Goal: Check status: Check status

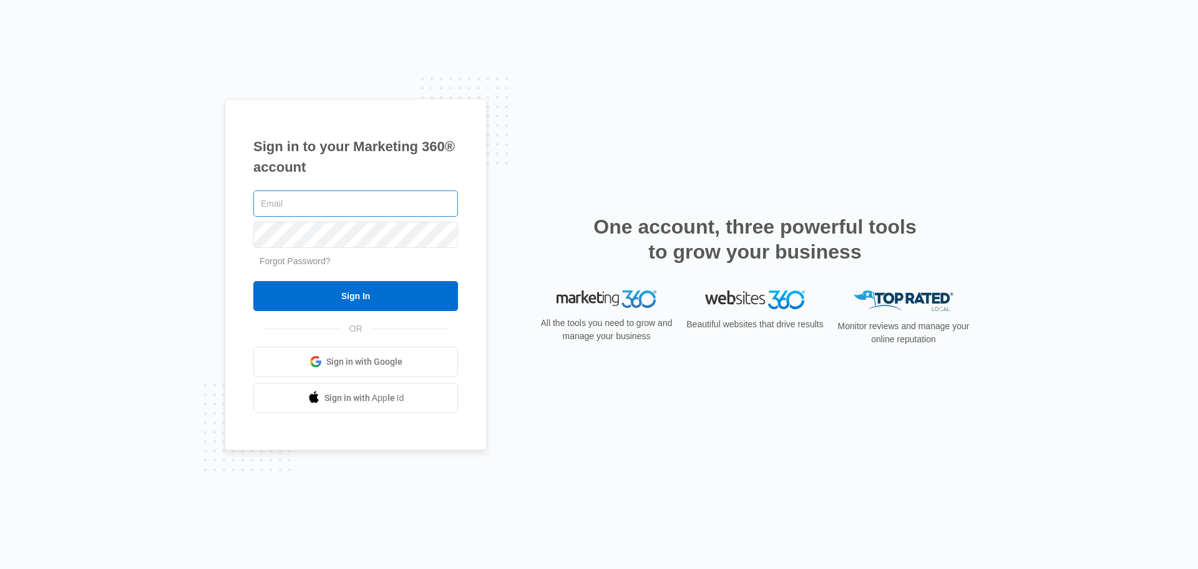
click at [295, 207] on input "text" at bounding box center [355, 203] width 205 height 26
type input "[PERSON_NAME][EMAIL_ADDRESS][DOMAIN_NAME]"
click at [253, 281] on input "Sign In" at bounding box center [355, 296] width 205 height 30
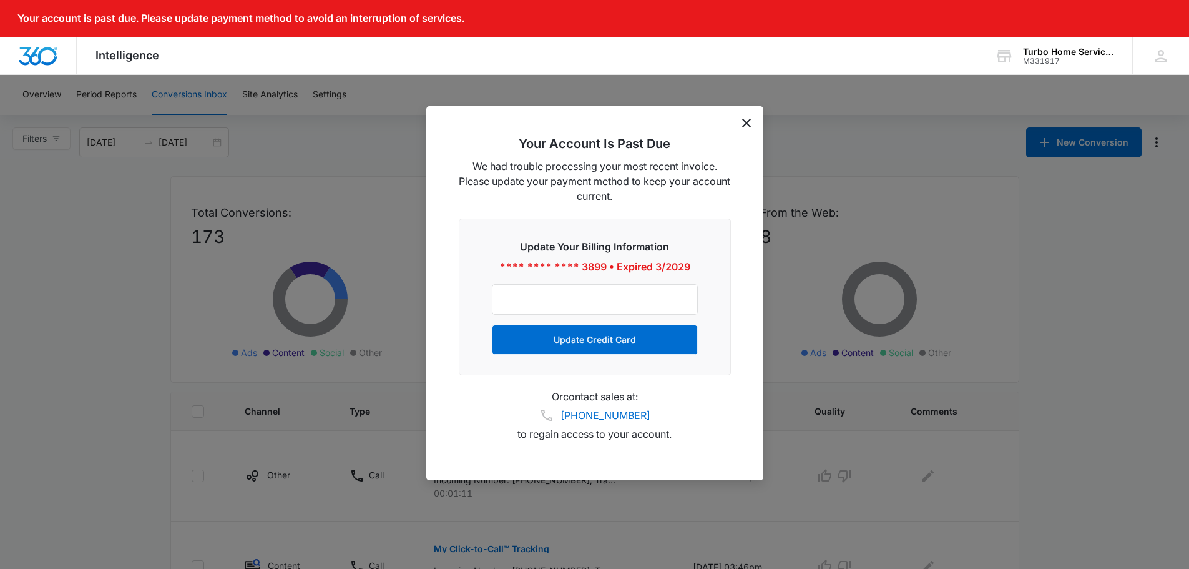
click at [748, 124] on icon "dismiss this dialog" at bounding box center [746, 123] width 9 height 9
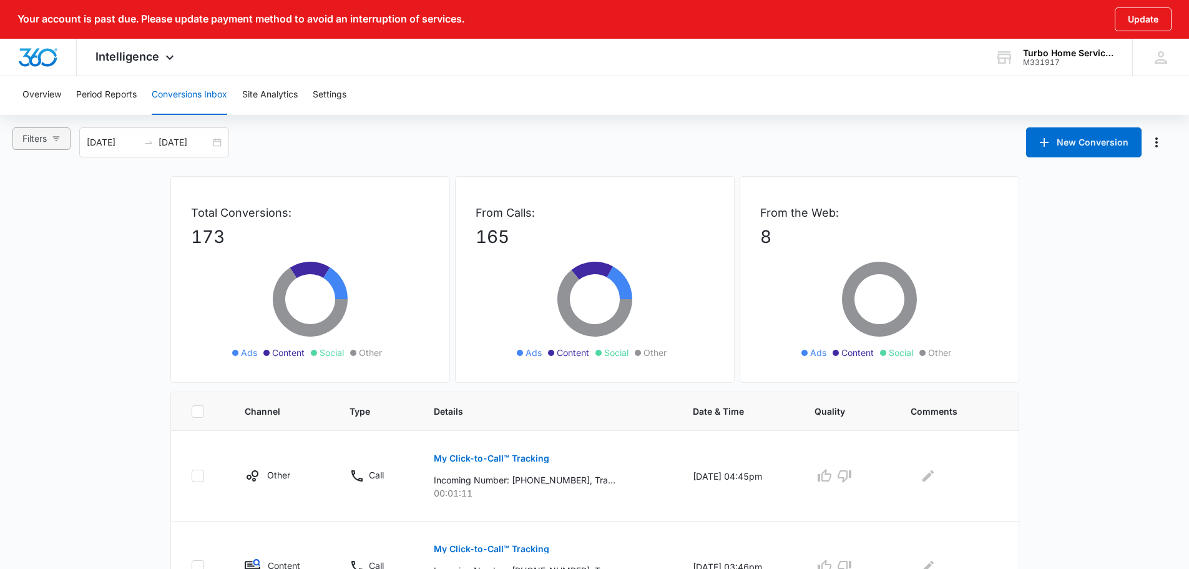
click at [61, 141] on icon "button" at bounding box center [56, 138] width 9 height 9
click at [77, 208] on label "Content" at bounding box center [54, 217] width 70 height 19
click at [29, 219] on input "Content" at bounding box center [24, 224] width 10 height 10
radio input "true"
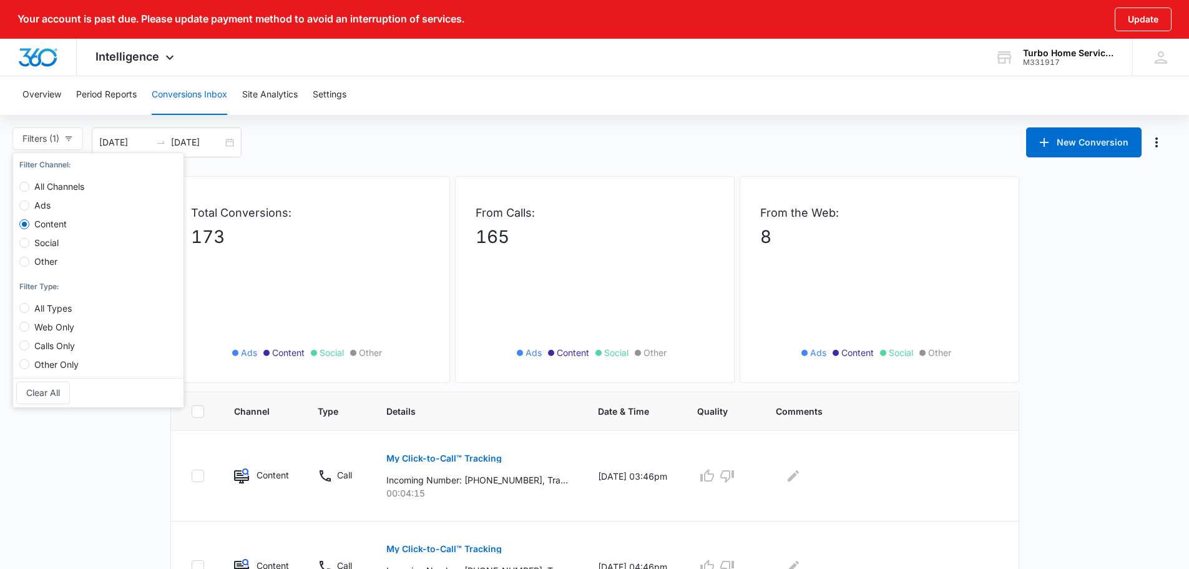
click at [40, 207] on span "Ads" at bounding box center [42, 205] width 26 height 11
click at [29, 207] on input "Ads" at bounding box center [24, 205] width 10 height 10
radio input "true"
radio input "false"
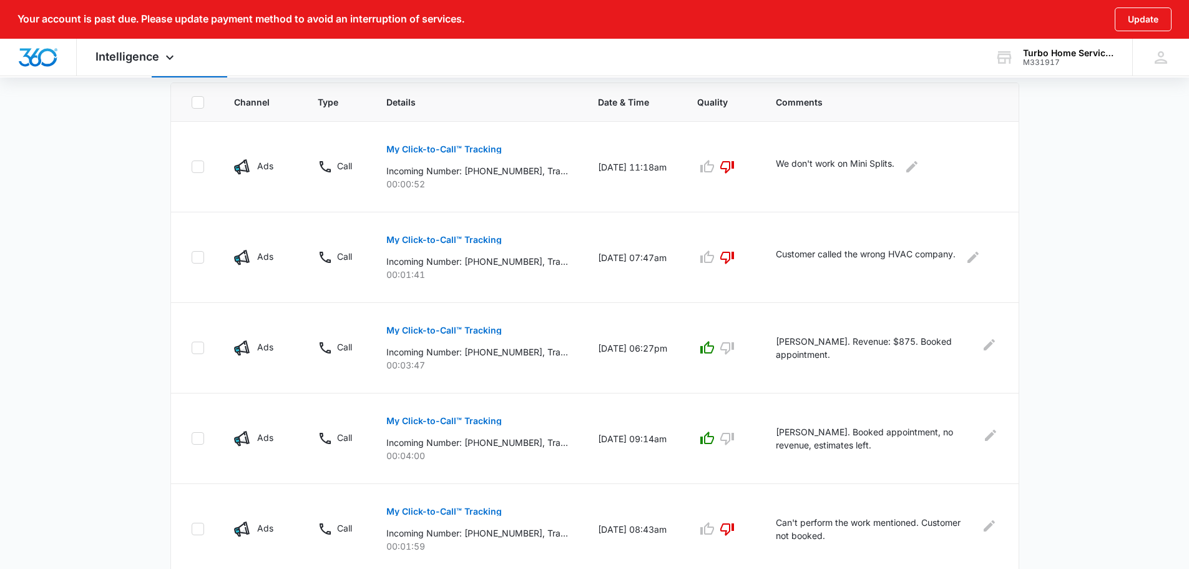
scroll to position [312, 0]
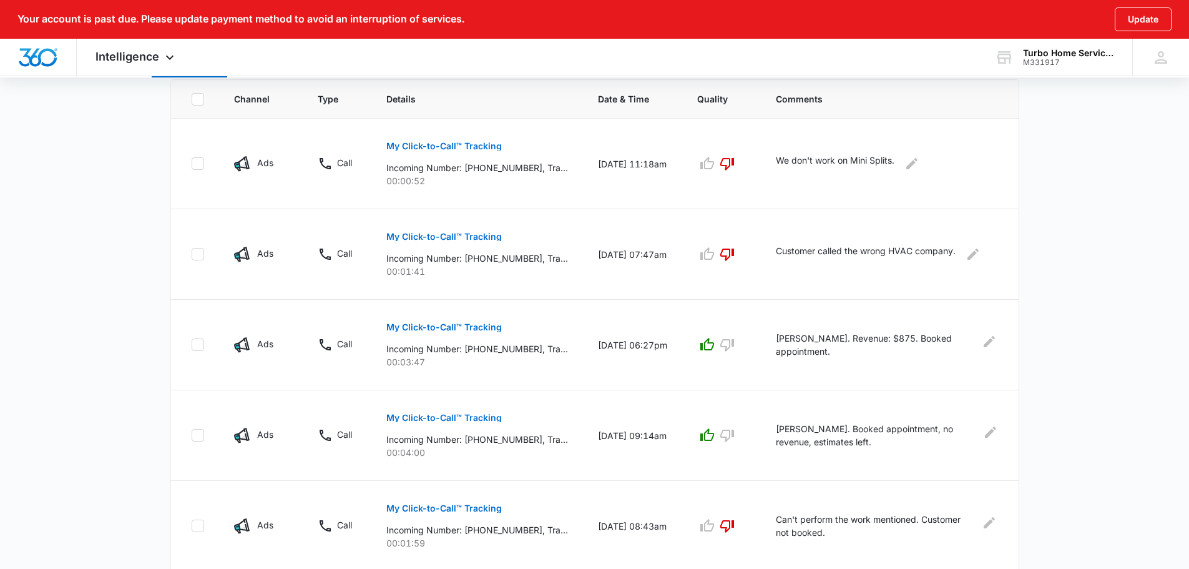
click at [1037, 165] on main "Filters (1) Filter Channel : All Channels Ads Content Social Other Filter Type …" at bounding box center [594, 438] width 1189 height 1247
click at [174, 59] on icon at bounding box center [169, 60] width 15 height 15
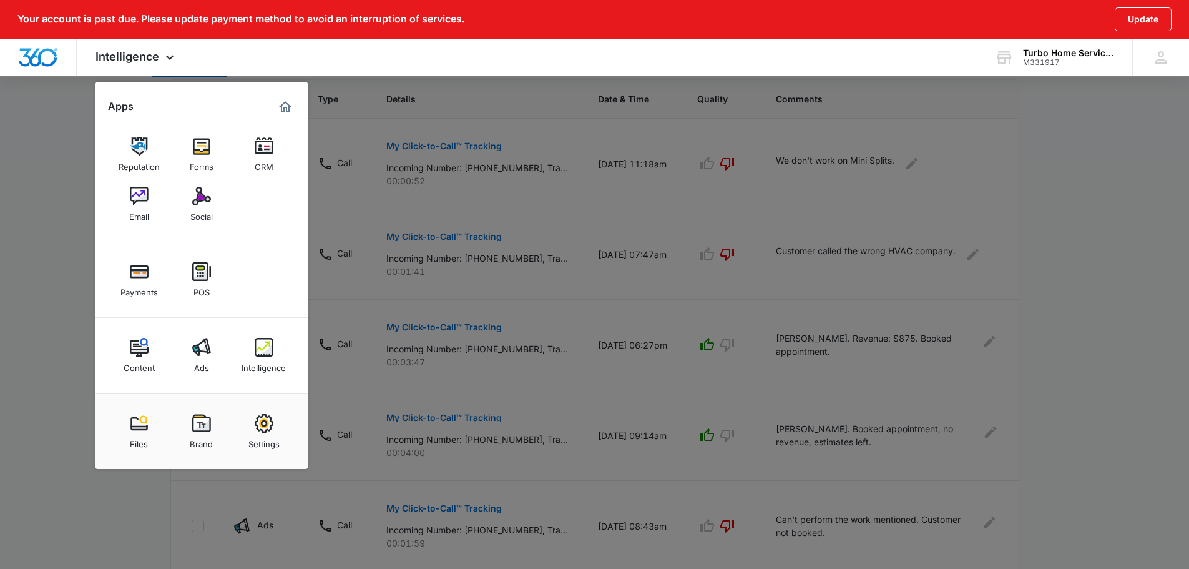
click at [26, 286] on div at bounding box center [594, 284] width 1189 height 569
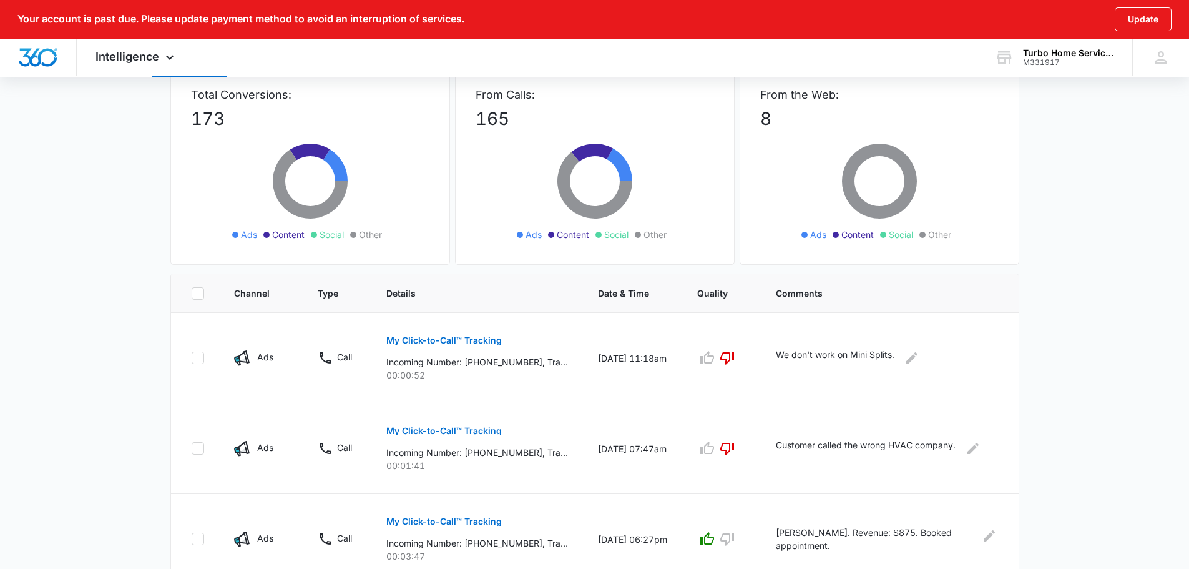
scroll to position [250, 0]
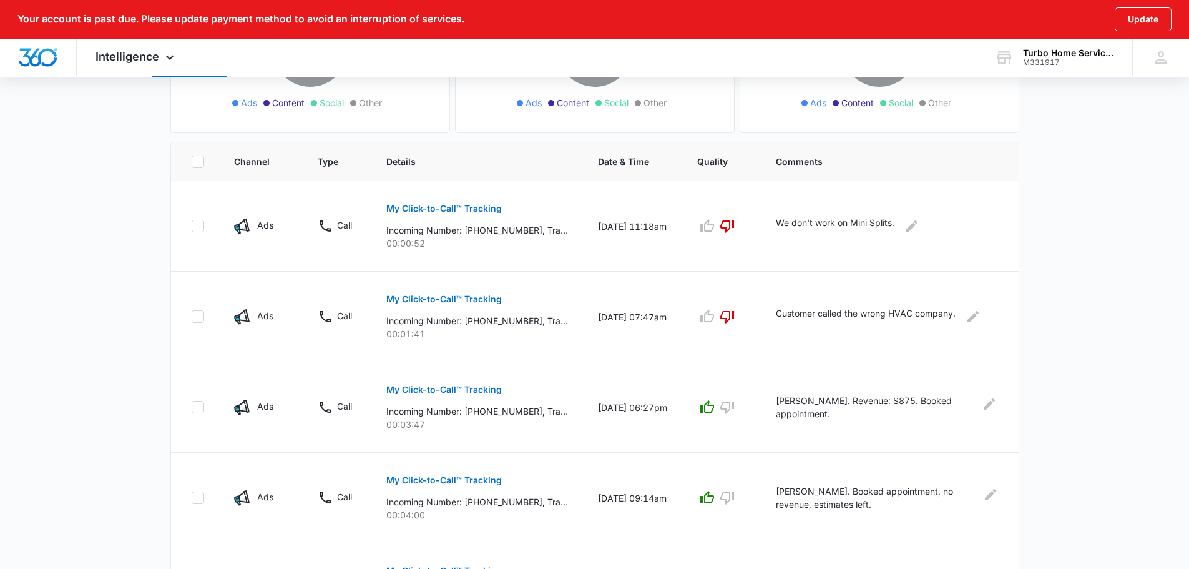
click at [1052, 263] on main "Filters (1) Filter Channel : All Channels Ads Content Social Other Filter Type …" at bounding box center [594, 501] width 1189 height 1247
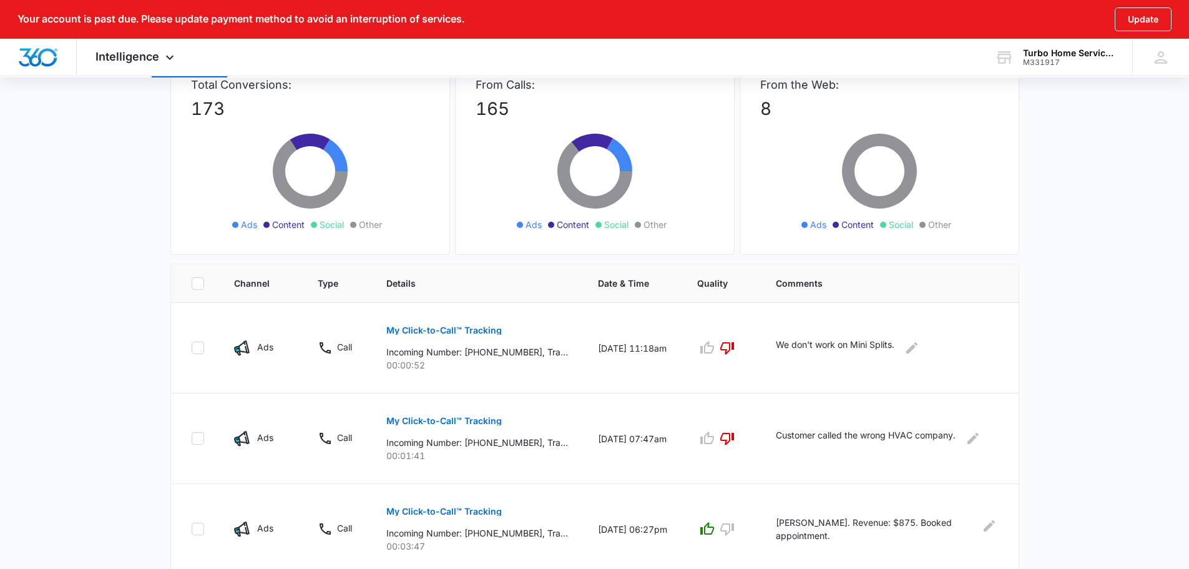
scroll to position [0, 0]
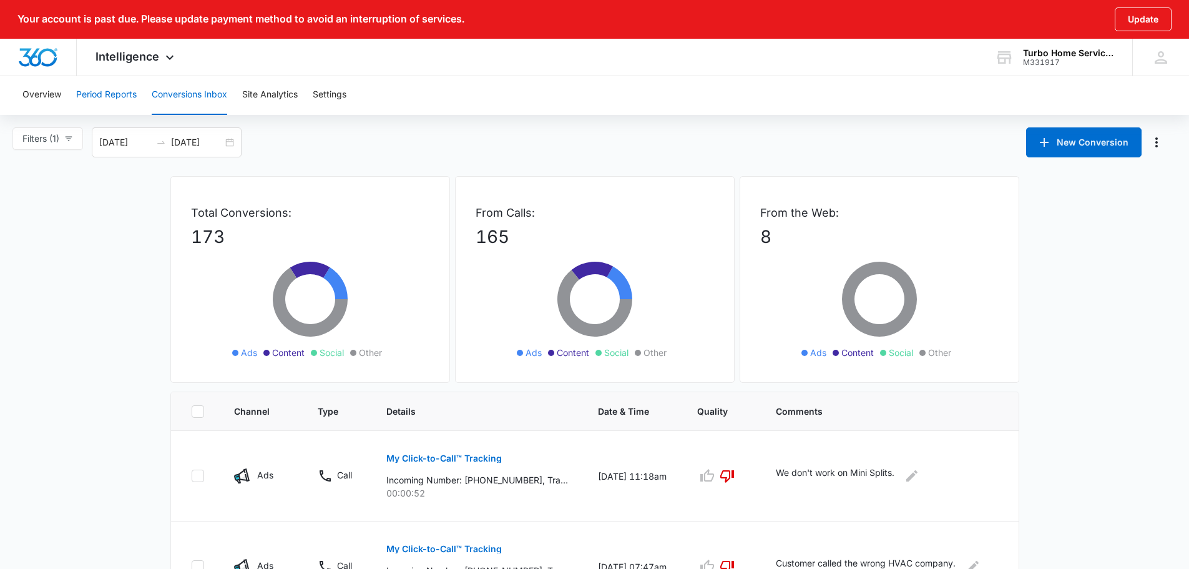
click at [99, 91] on button "Period Reports" at bounding box center [106, 95] width 61 height 40
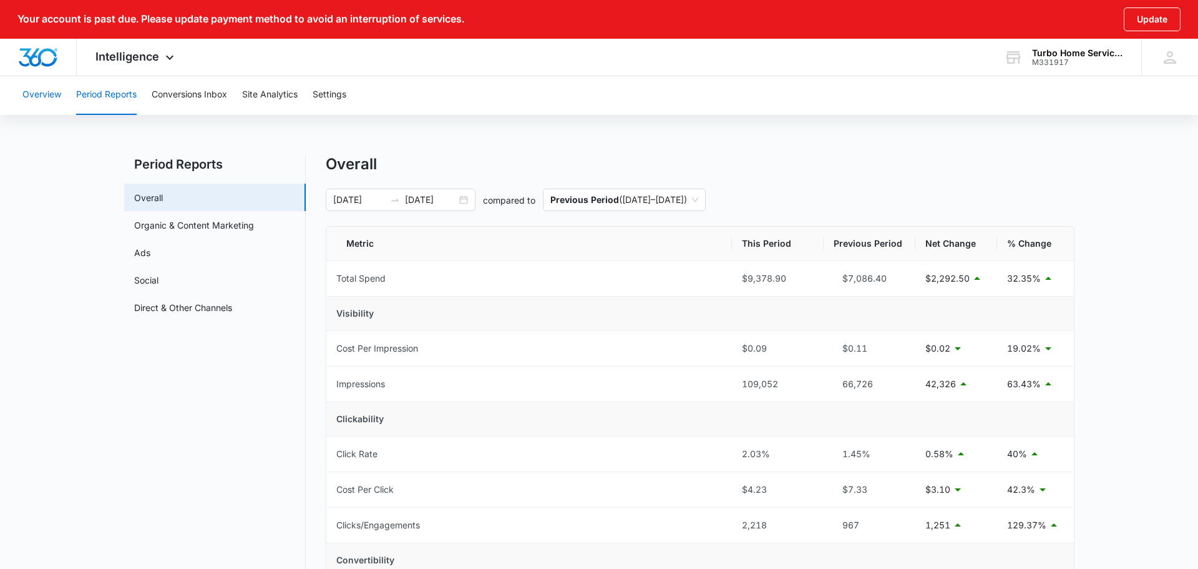
click at [54, 108] on button "Overview" at bounding box center [41, 95] width 39 height 40
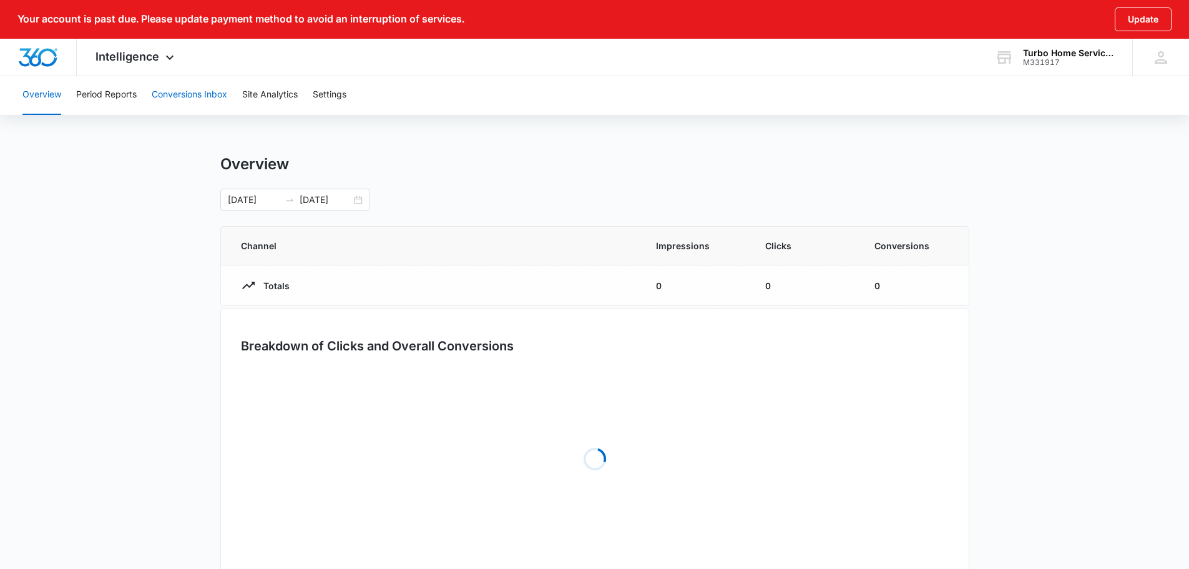
click at [179, 89] on button "Conversions Inbox" at bounding box center [190, 95] width 76 height 40
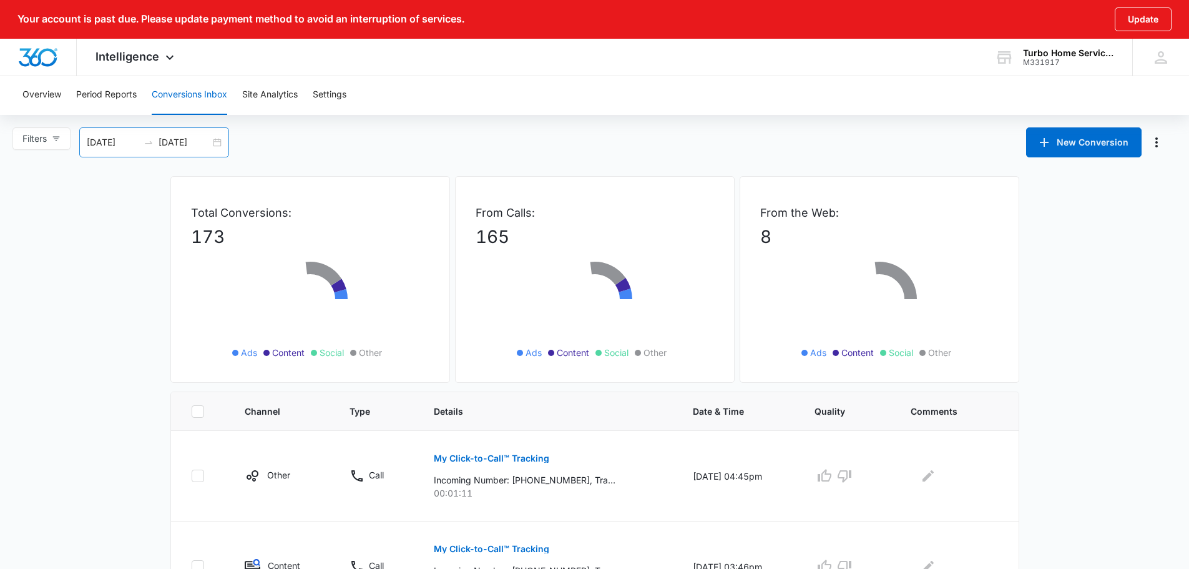
click at [182, 147] on input "[DATE]" at bounding box center [185, 142] width 52 height 14
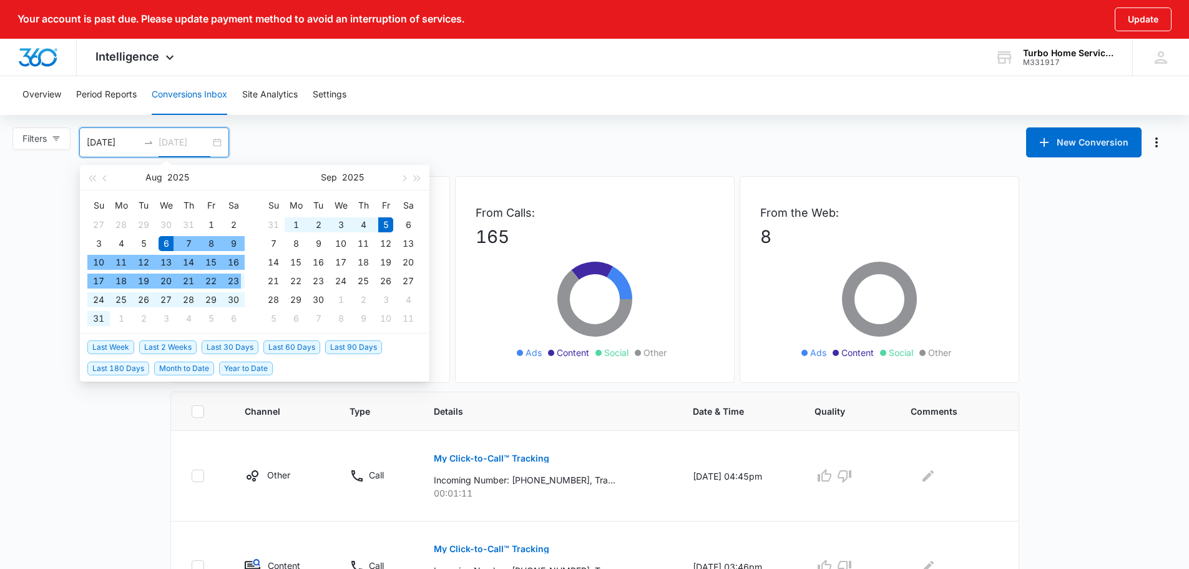
type input "[DATE]"
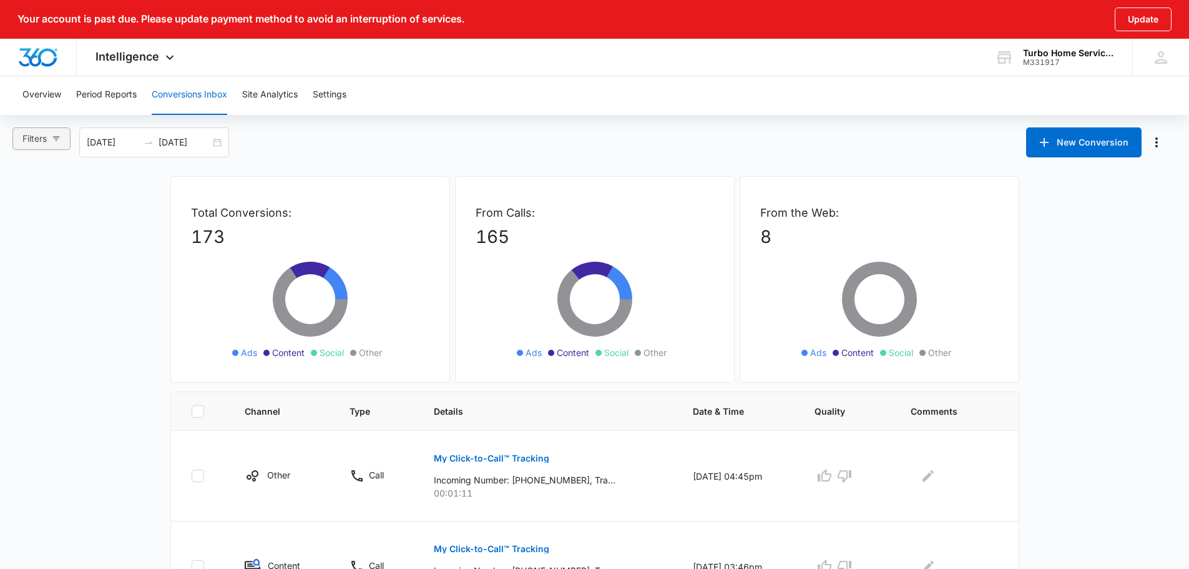
click at [49, 144] on button "Filters" at bounding box center [41, 138] width 58 height 22
click at [26, 202] on input "Ads" at bounding box center [24, 205] width 10 height 10
radio input "true"
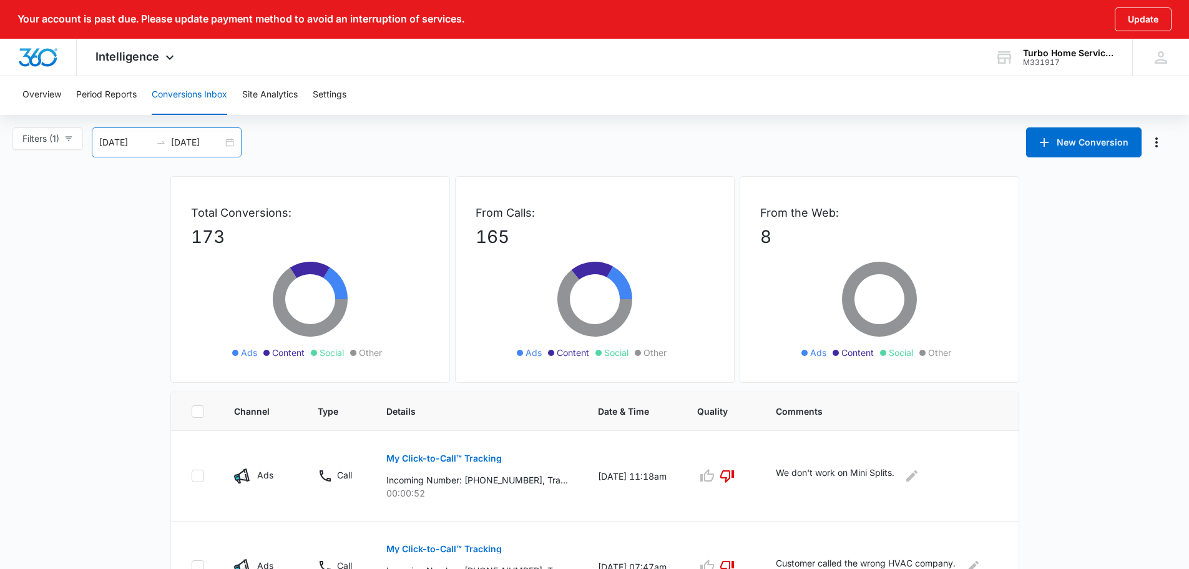
click at [174, 137] on input "[DATE]" at bounding box center [197, 142] width 52 height 14
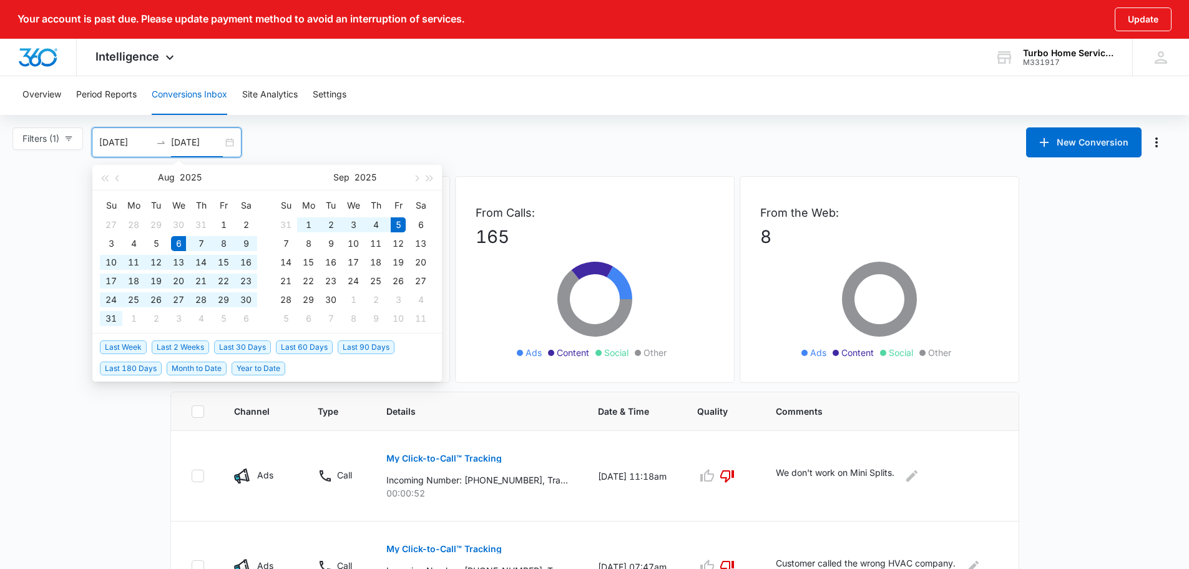
type input "[DATE]"
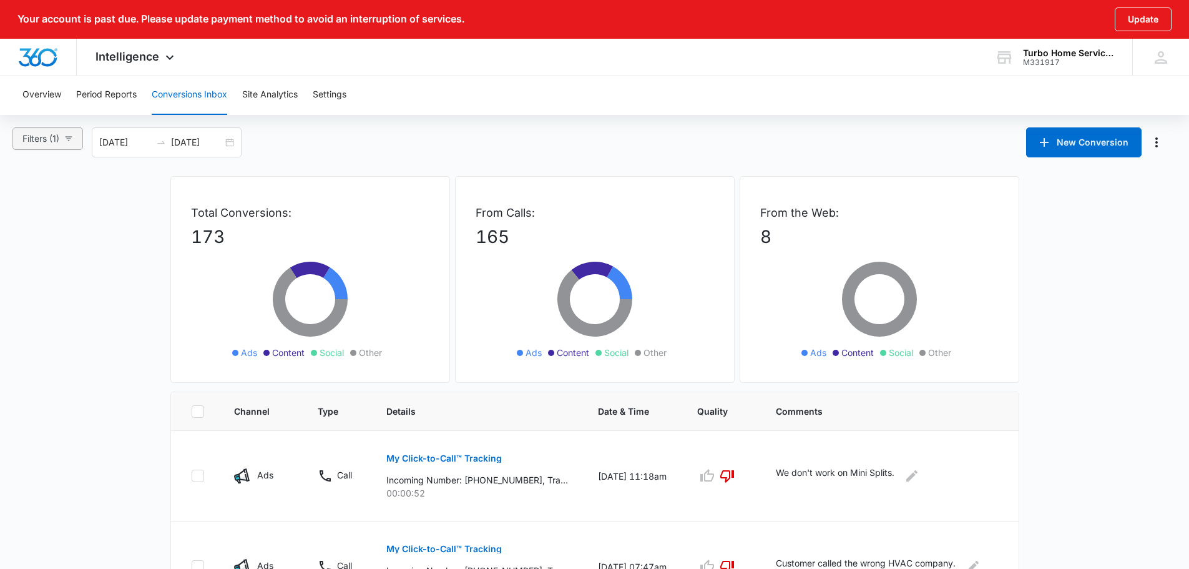
click at [63, 134] on button "Filters (1)" at bounding box center [47, 138] width 71 height 22
click at [47, 184] on span "All Channels" at bounding box center [59, 186] width 60 height 11
click at [29, 184] on input "All Channels" at bounding box center [24, 187] width 10 height 10
radio input "true"
radio input "false"
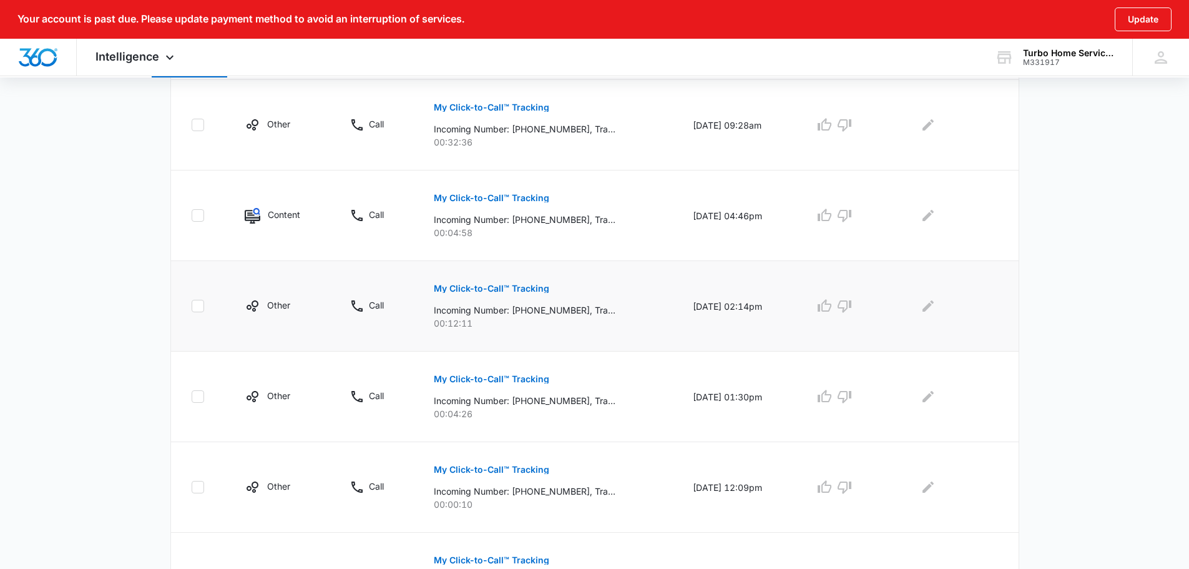
scroll to position [806, 0]
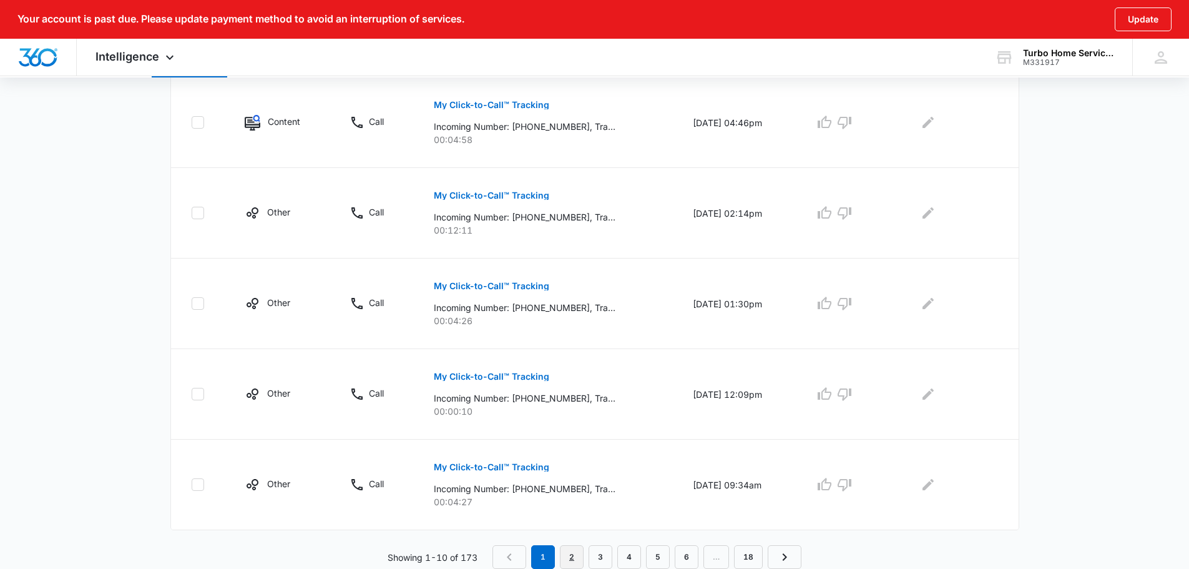
click at [569, 556] on link "2" at bounding box center [572, 557] width 24 height 24
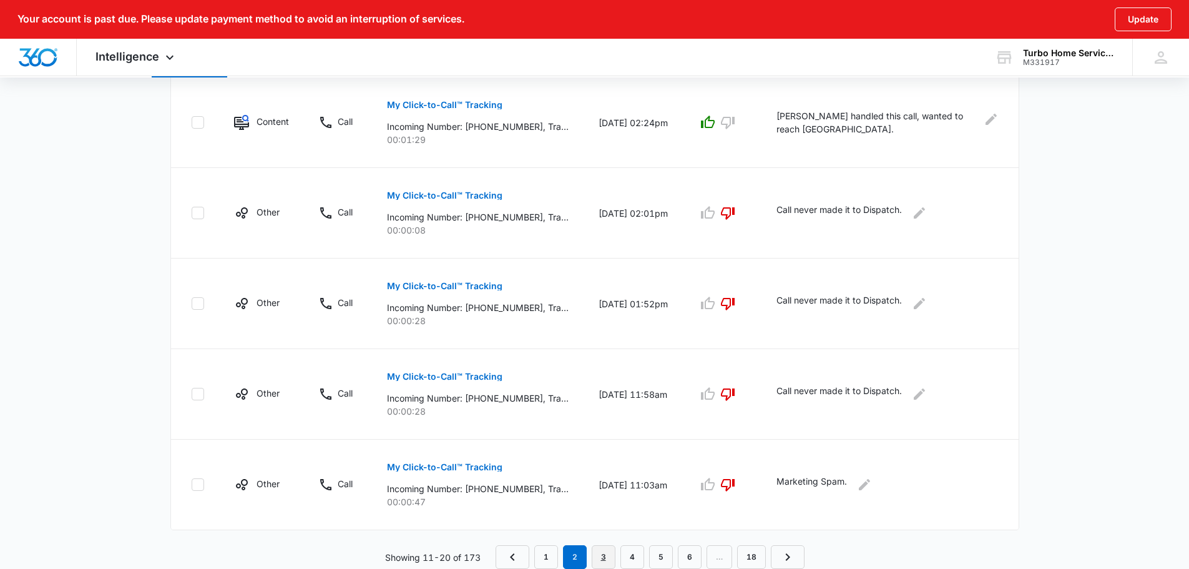
click at [611, 556] on link "3" at bounding box center [604, 557] width 24 height 24
click at [630, 554] on link "4" at bounding box center [632, 557] width 24 height 24
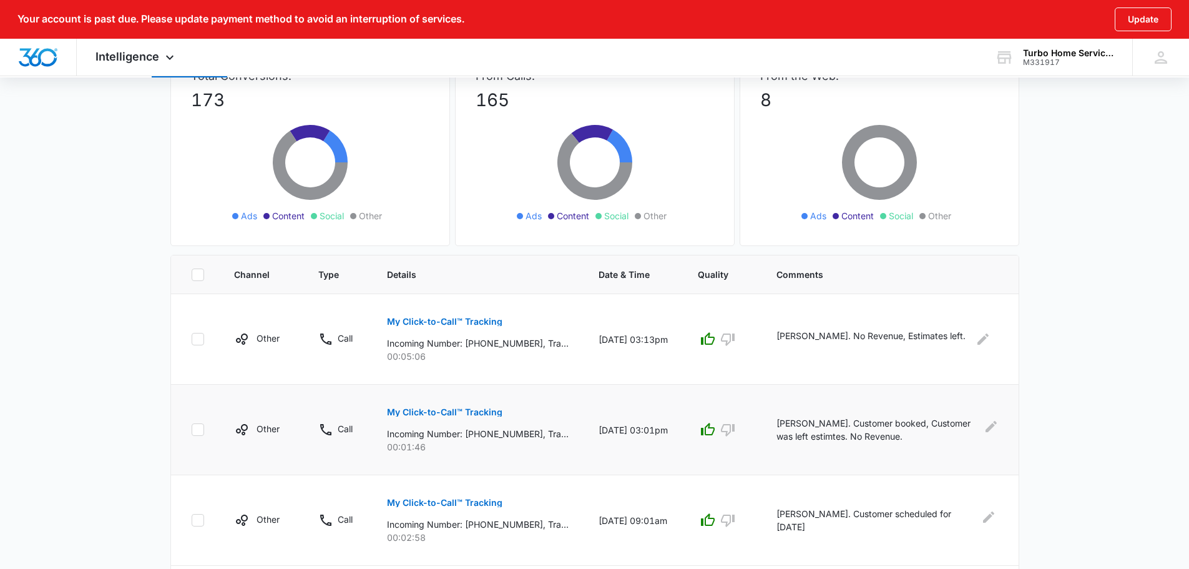
scroll to position [0, 0]
